Goal: Information Seeking & Learning: Learn about a topic

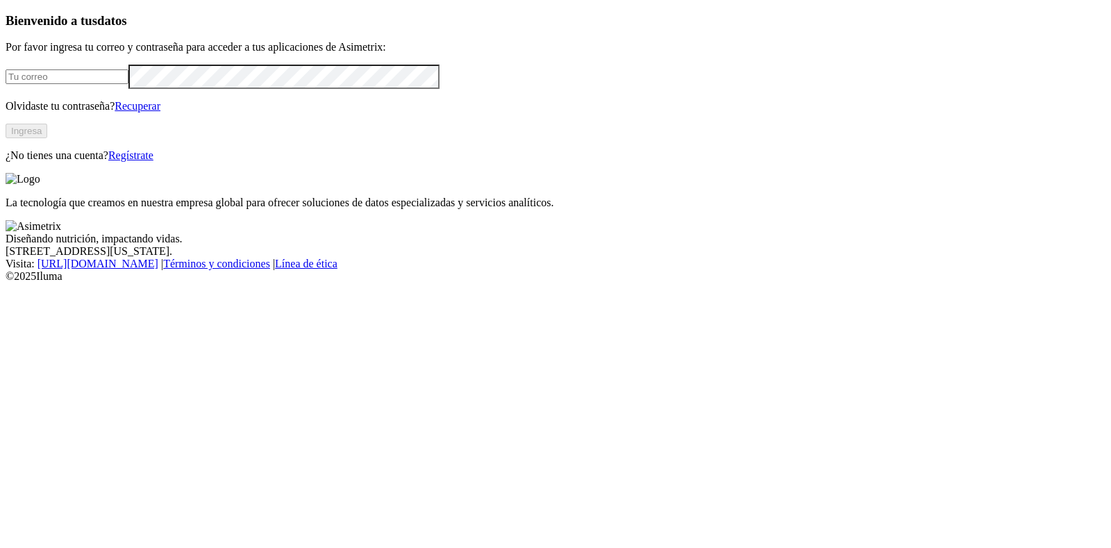
type input "[EMAIL_ADDRESS][DOMAIN_NAME]"
click at [47, 138] on button "Ingresa" at bounding box center [27, 131] width 42 height 15
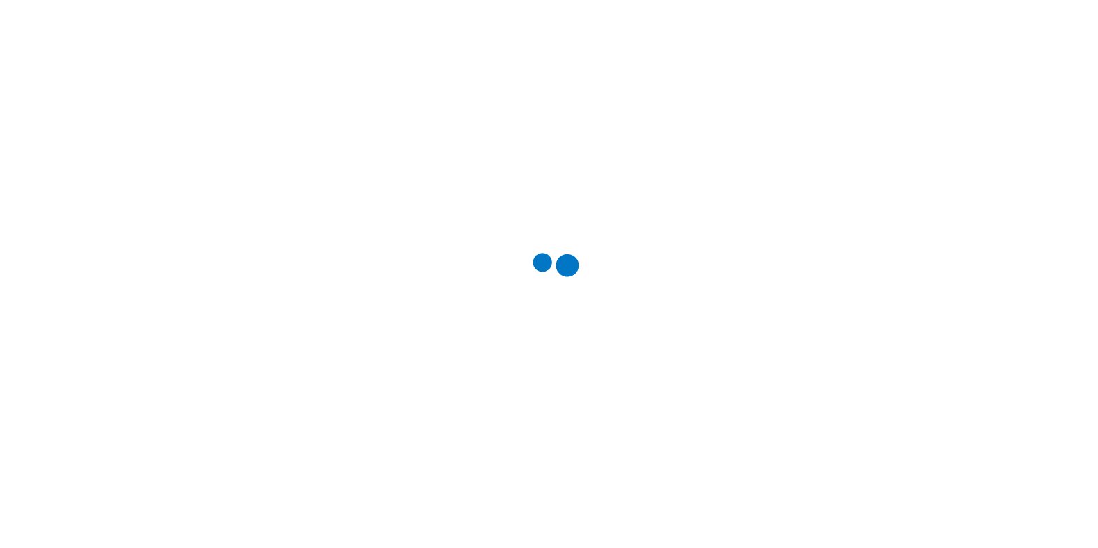
click at [267, 106] on div at bounding box center [555, 274] width 1098 height 548
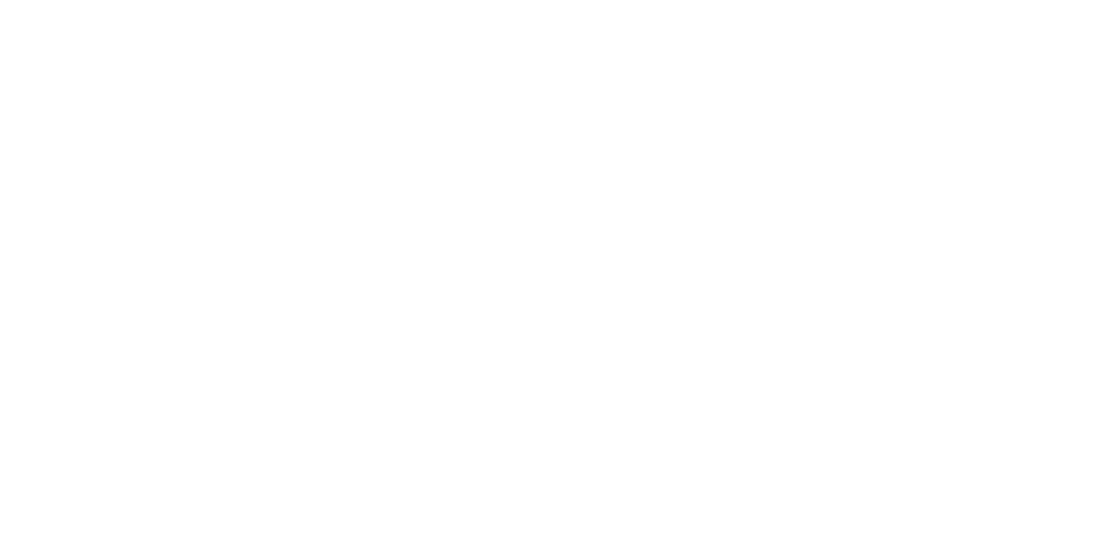
drag, startPoint x: 294, startPoint y: 108, endPoint x: 156, endPoint y: 224, distance: 179.9
